Goal: Task Accomplishment & Management: Manage account settings

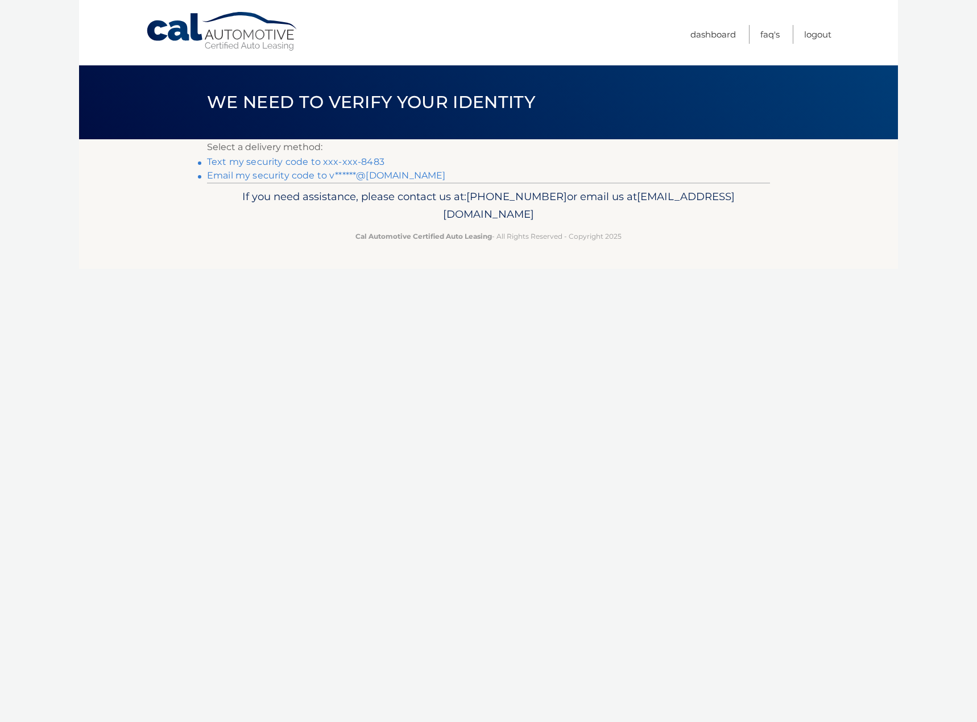
click at [393, 179] on link "Email my security code to v******@gmail.com" at bounding box center [326, 175] width 239 height 11
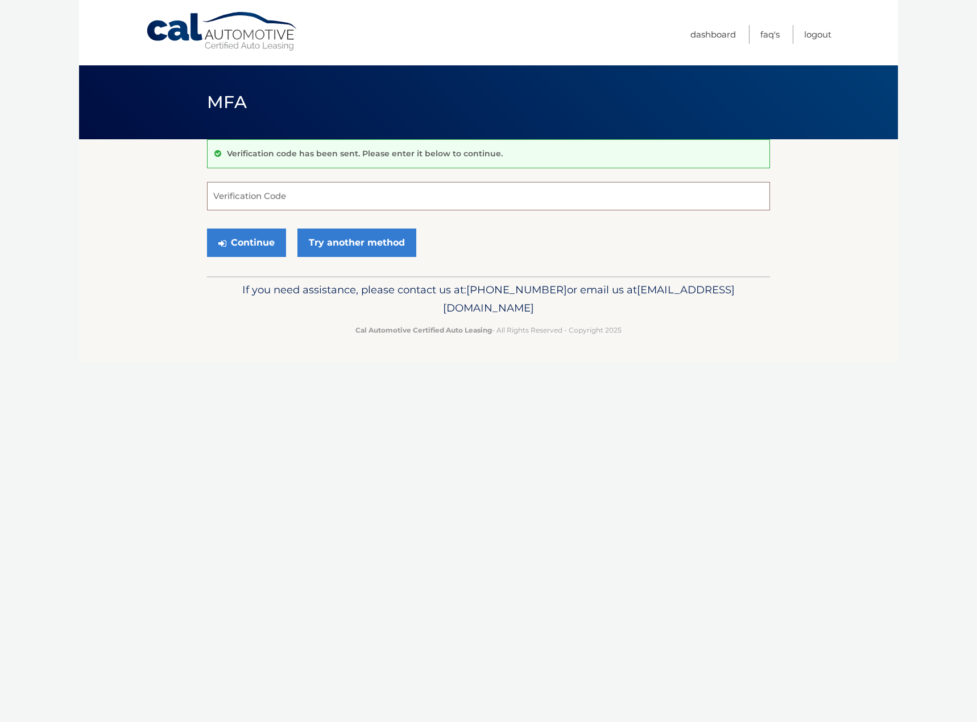
click at [548, 196] on input "Verification Code" at bounding box center [488, 196] width 563 height 28
type input "278951"
click at [257, 241] on button "Continue" at bounding box center [246, 243] width 79 height 28
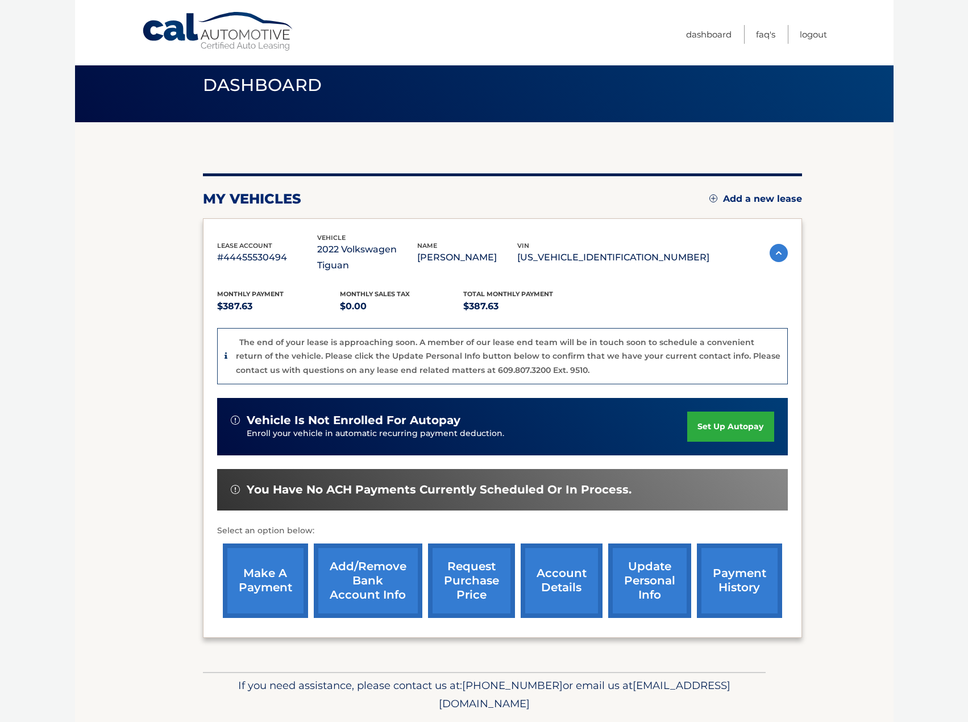
scroll to position [38, 0]
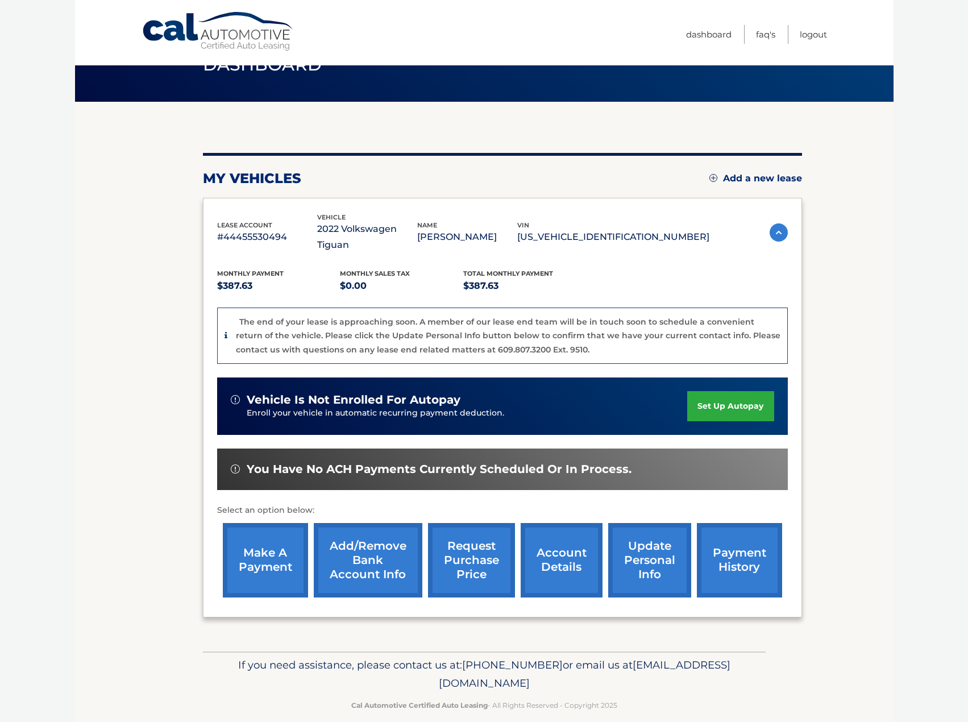
click at [573, 544] on link "account details" at bounding box center [562, 560] width 82 height 74
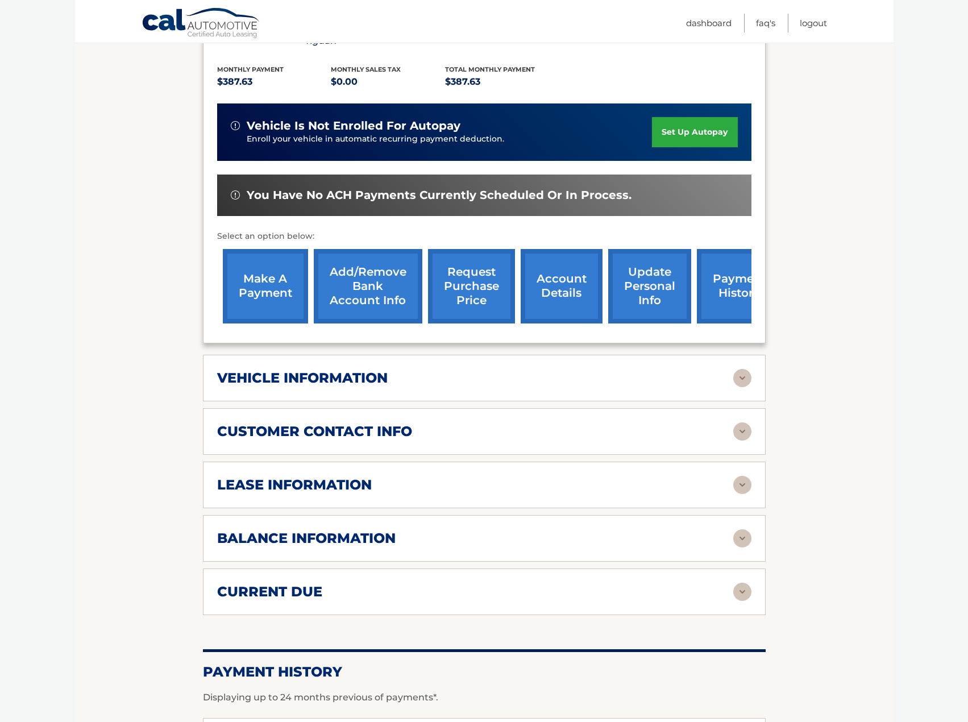
scroll to position [284, 0]
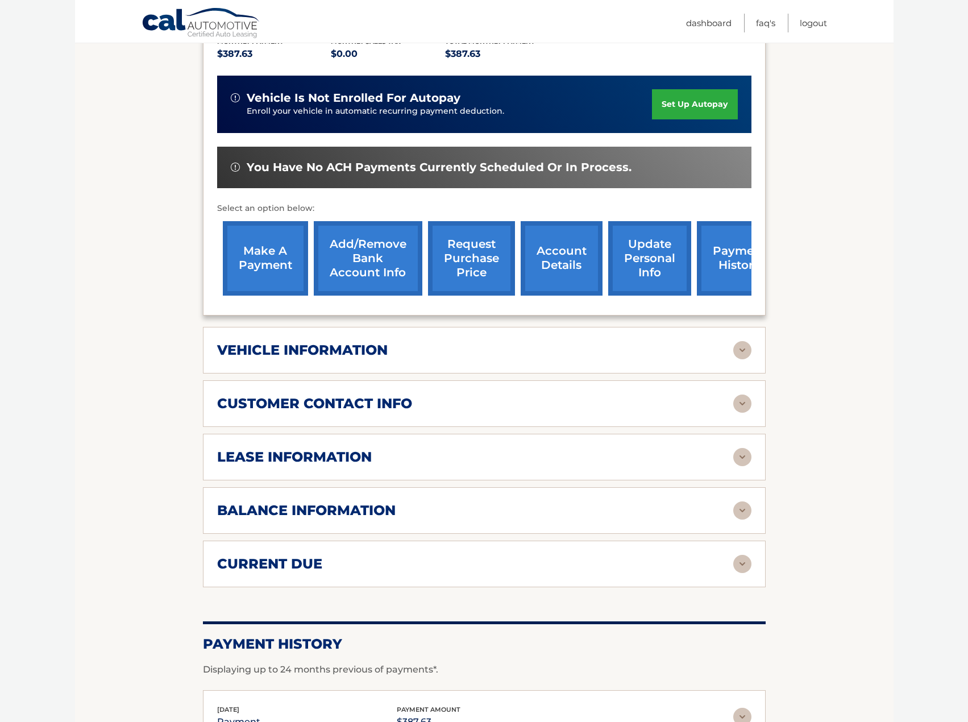
click at [750, 508] on img at bounding box center [743, 511] width 18 height 18
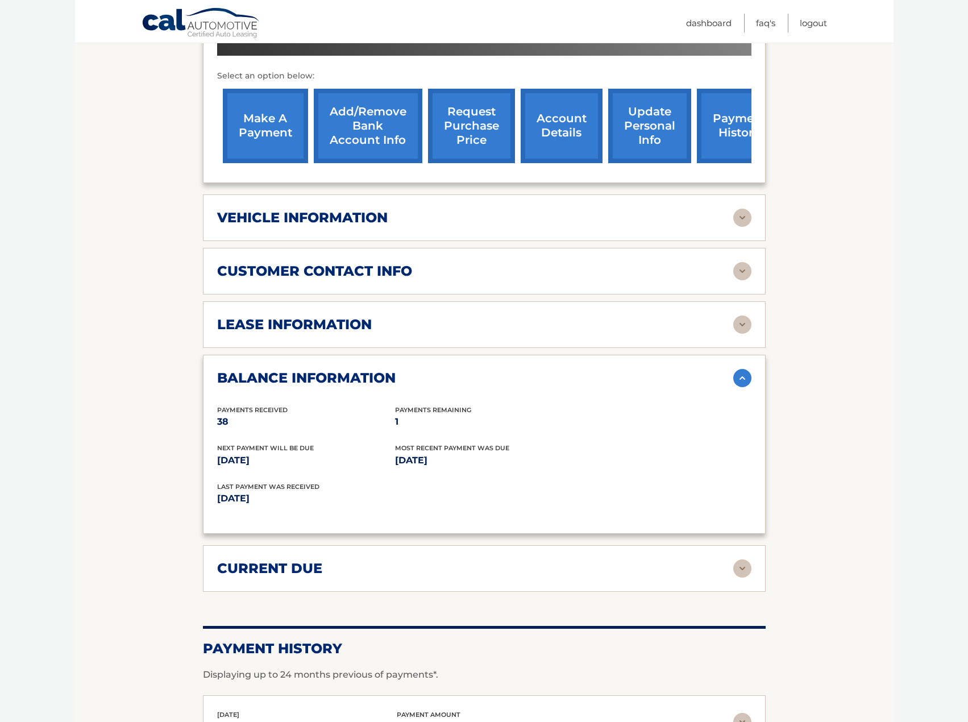
scroll to position [455, 0]
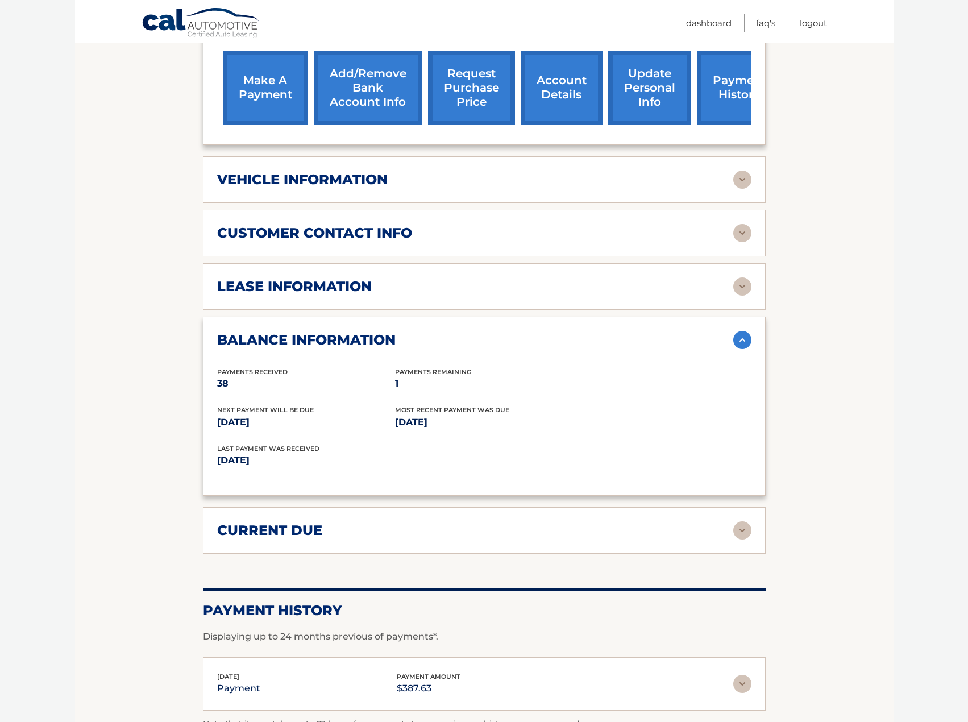
click at [743, 527] on img at bounding box center [743, 530] width 18 height 18
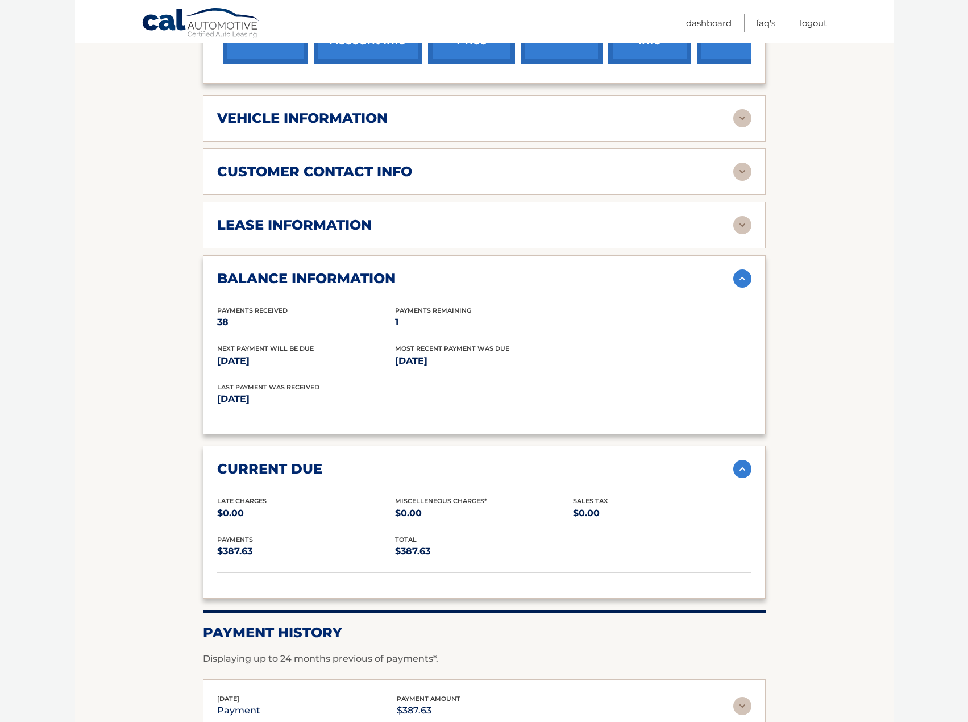
scroll to position [626, 0]
